Goal: Information Seeking & Learning: Understand process/instructions

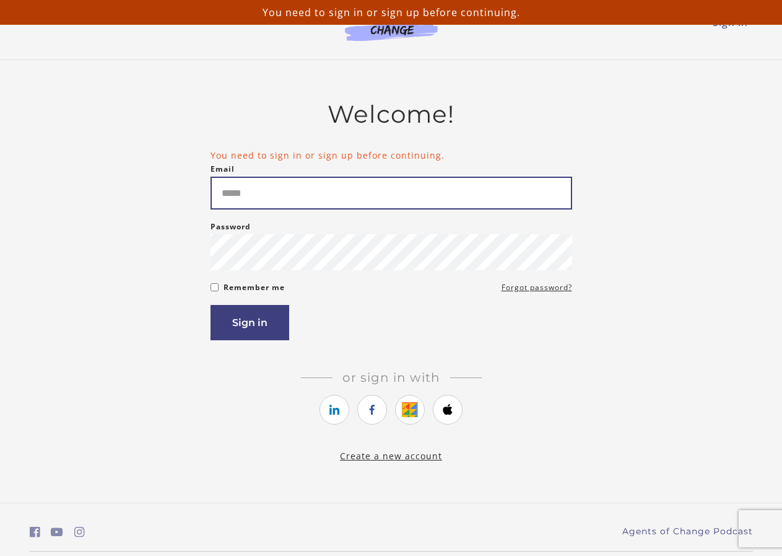
click at [278, 199] on input "Email" at bounding box center [392, 193] width 362 height 33
type input "**********"
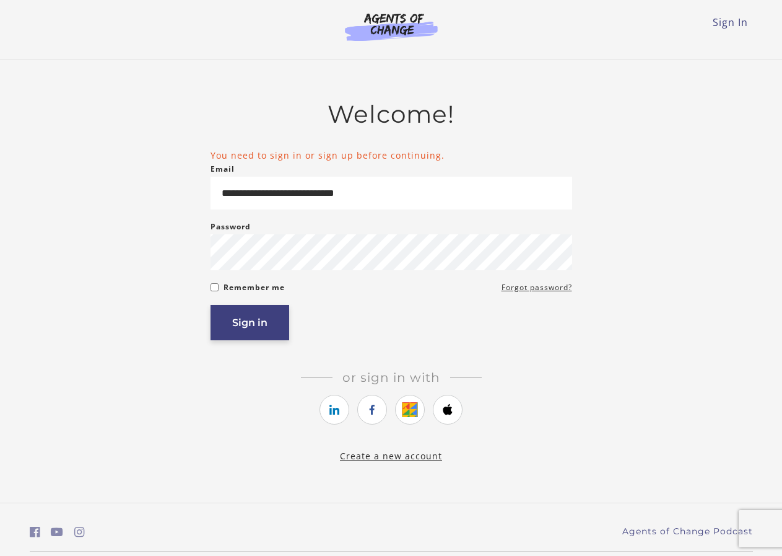
click at [252, 324] on button "Sign in" at bounding box center [250, 322] width 79 height 35
